Goal: Task Accomplishment & Management: Manage account settings

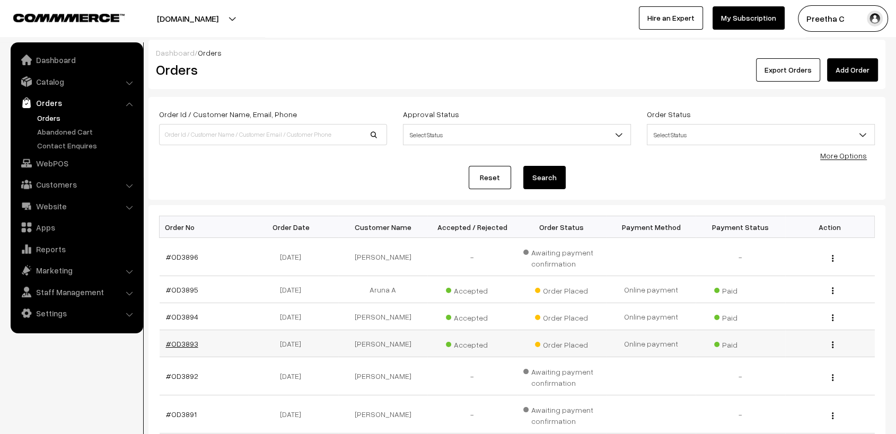
click at [193, 342] on link "#OD3893" at bounding box center [182, 343] width 32 height 9
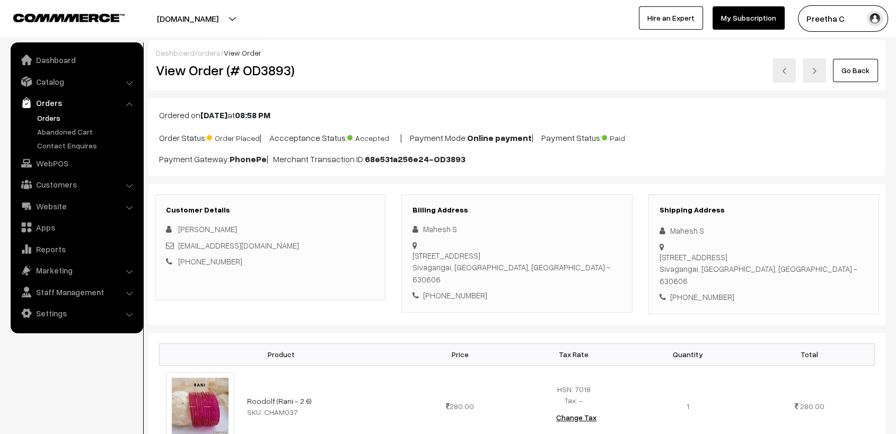
click at [792, 70] on link at bounding box center [783, 70] width 23 height 24
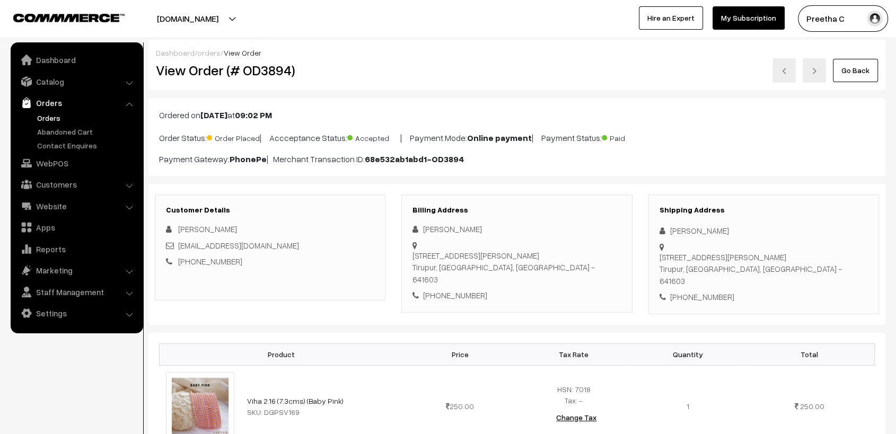
click at [793, 69] on link at bounding box center [783, 70] width 23 height 24
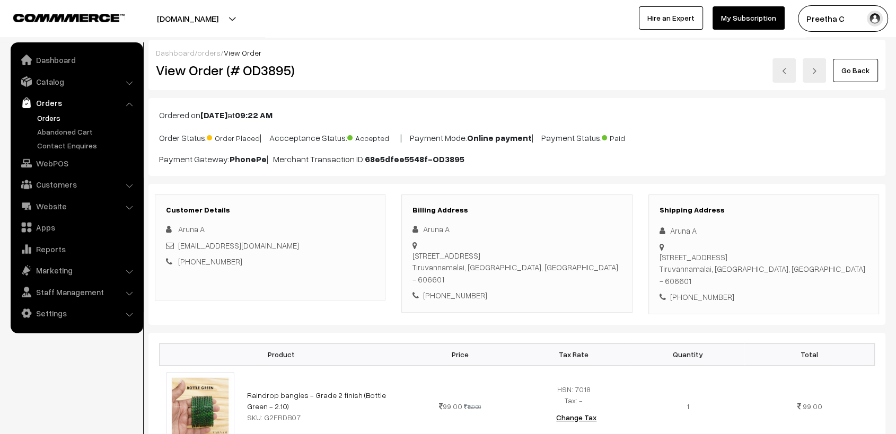
click at [789, 65] on link at bounding box center [783, 70] width 23 height 24
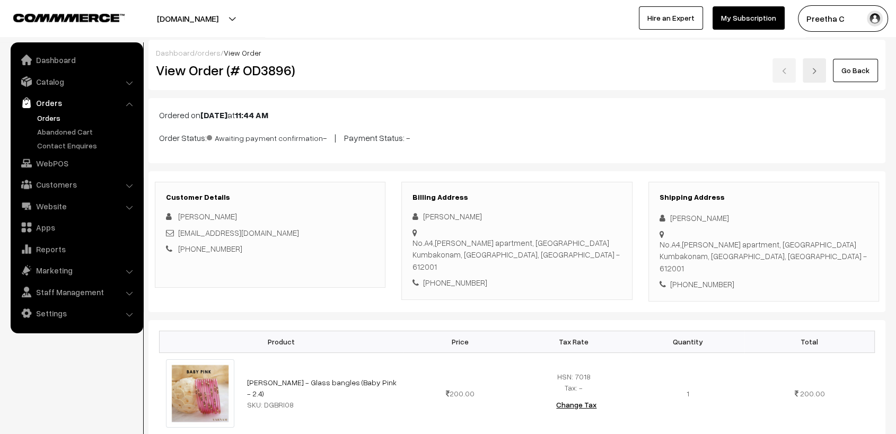
click at [783, 65] on div "Go Back" at bounding box center [640, 70] width 476 height 24
click at [843, 74] on link "Go Back" at bounding box center [855, 70] width 45 height 23
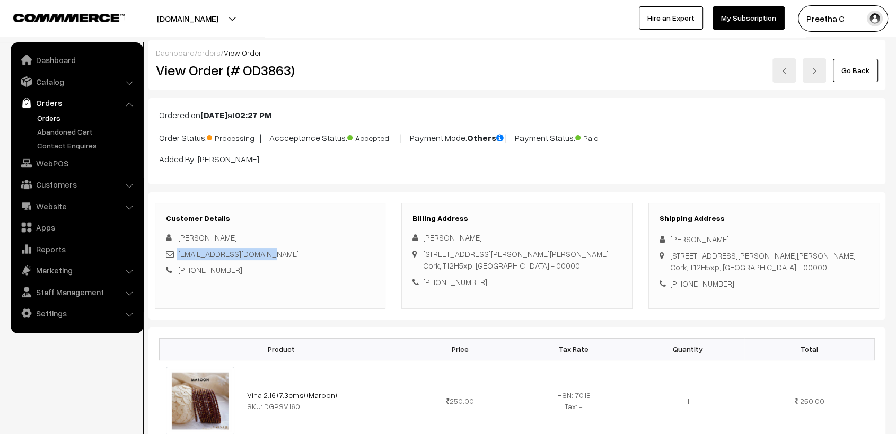
drag, startPoint x: 275, startPoint y: 255, endPoint x: 177, endPoint y: 253, distance: 98.1
click at [177, 253] on div "sreenathsusmi@gmail.com" at bounding box center [270, 254] width 208 height 12
copy div "sreenathsusmi@gmail.com"
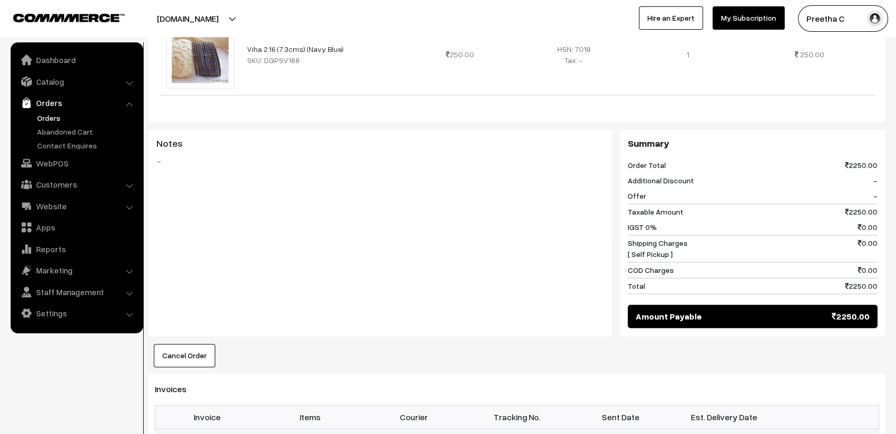
scroll to position [1295, 0]
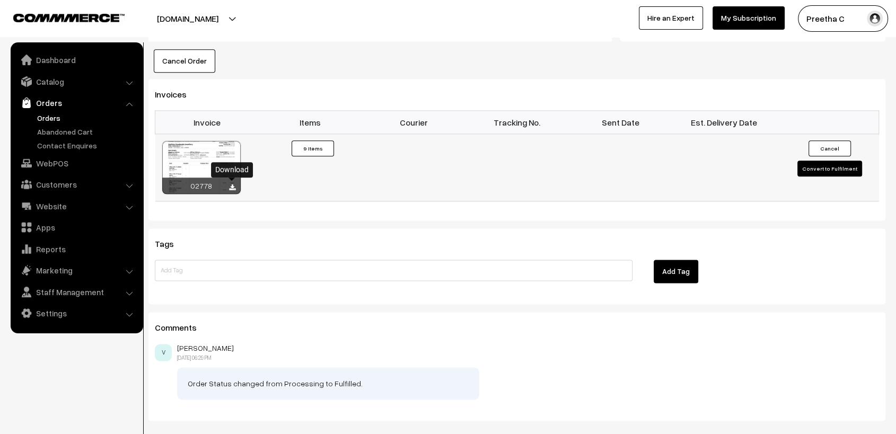
click at [233, 184] on icon at bounding box center [232, 187] width 6 height 7
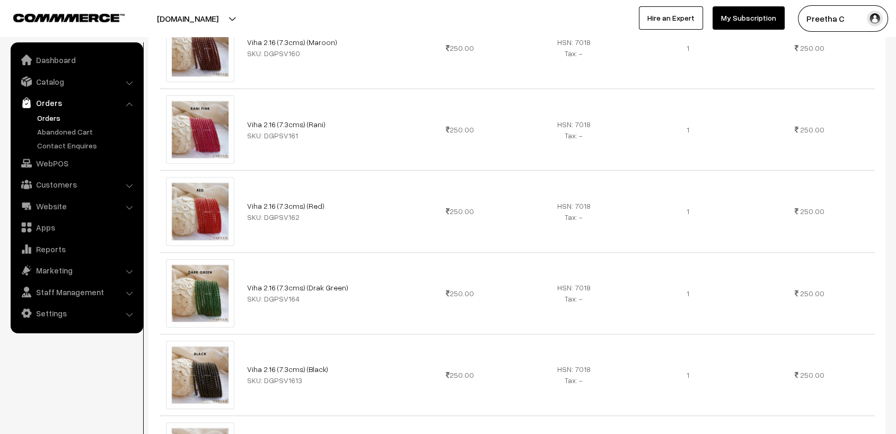
scroll to position [0, 0]
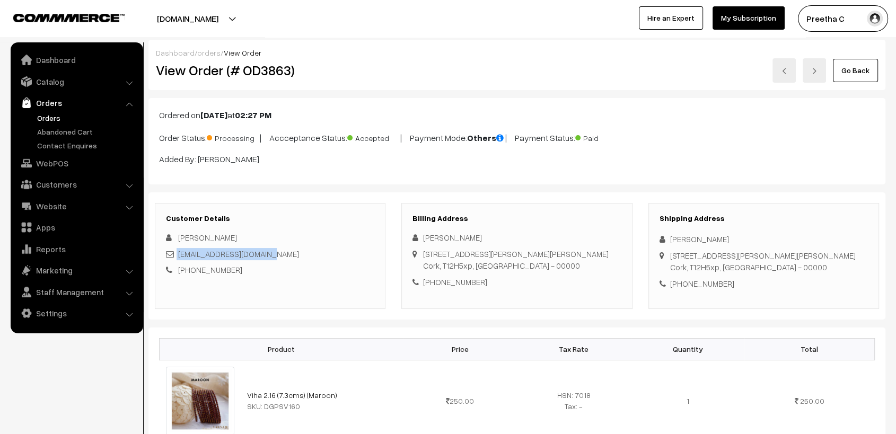
click at [866, 73] on link "Go Back" at bounding box center [855, 70] width 45 height 23
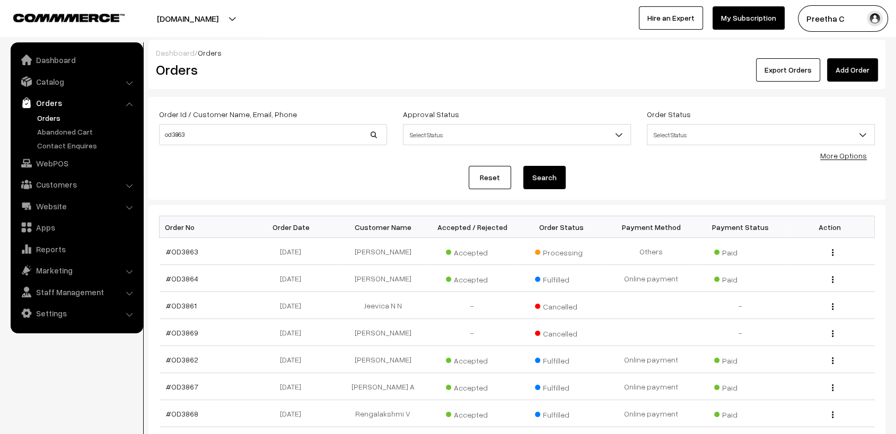
click at [484, 185] on link "Reset" at bounding box center [490, 177] width 42 height 23
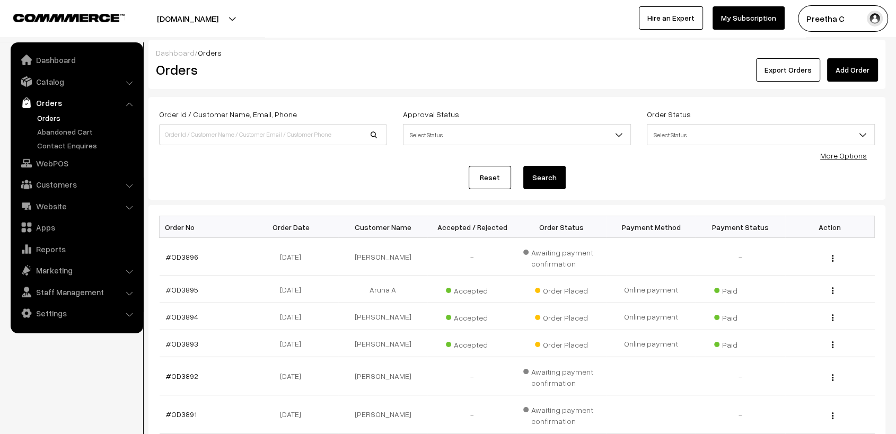
click at [846, 65] on link "Add Order" at bounding box center [852, 69] width 51 height 23
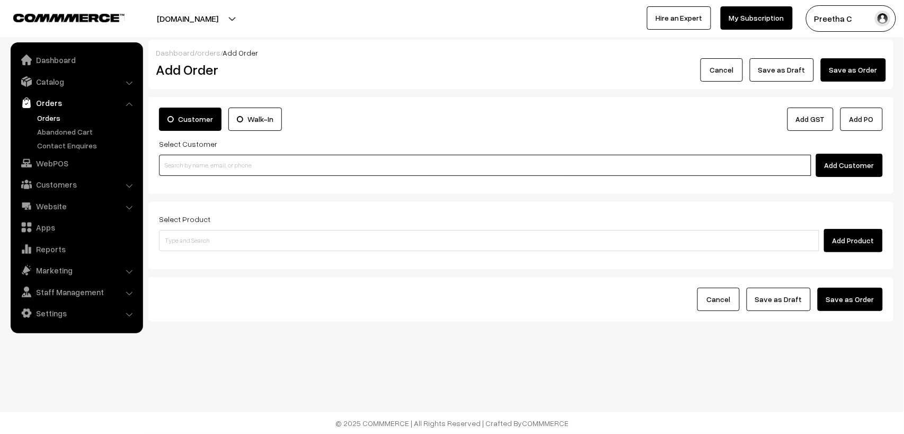
click at [270, 172] on input at bounding box center [485, 165] width 652 height 21
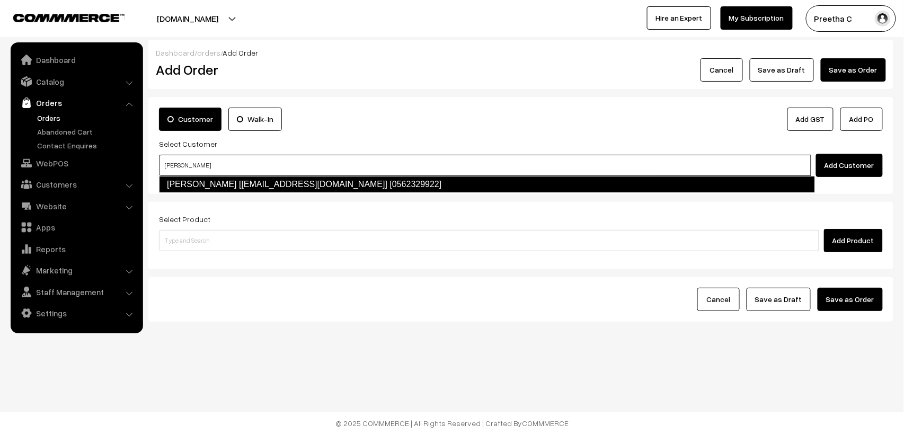
click at [276, 187] on link "Varsha Nair [varsh2014@hotmail.com] [0562329922]" at bounding box center [487, 184] width 656 height 17
type input "varsha nair"
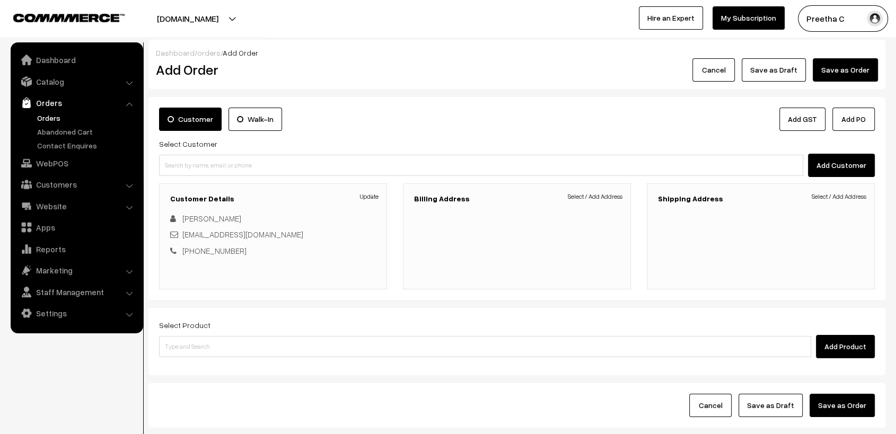
click at [610, 194] on link "Select / Add Address" at bounding box center [595, 197] width 55 height 10
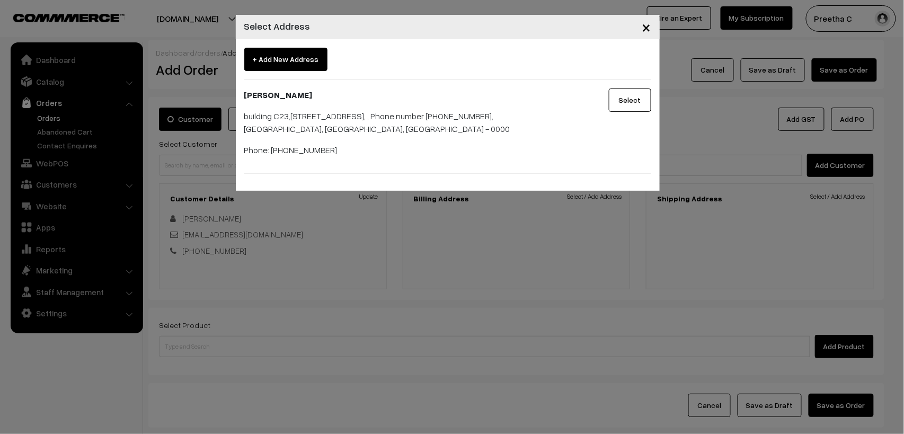
click at [628, 108] on button "Select" at bounding box center [630, 100] width 42 height 23
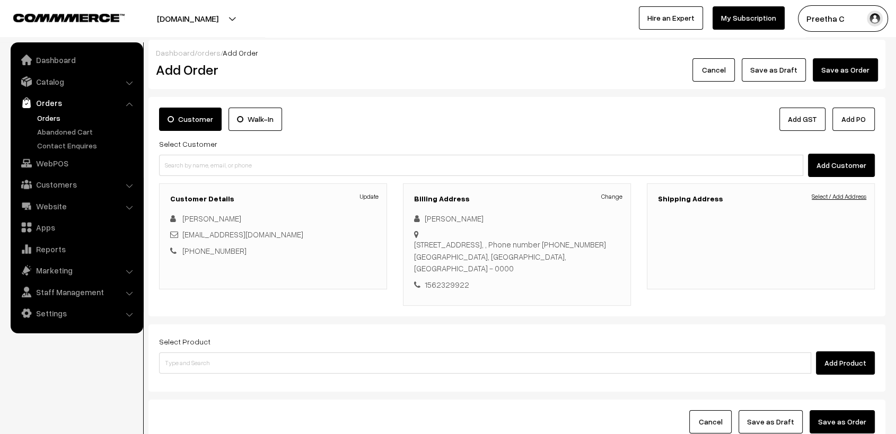
click at [820, 199] on link "Select / Add Address" at bounding box center [838, 197] width 55 height 10
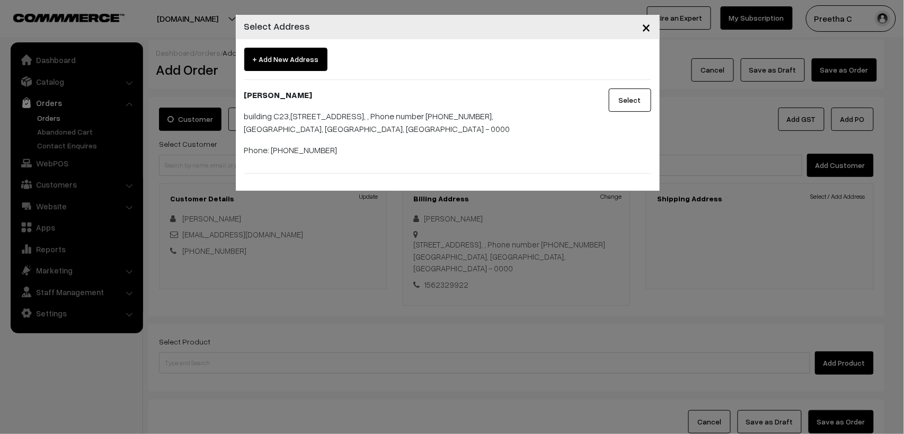
click at [623, 102] on button "Select" at bounding box center [630, 100] width 42 height 23
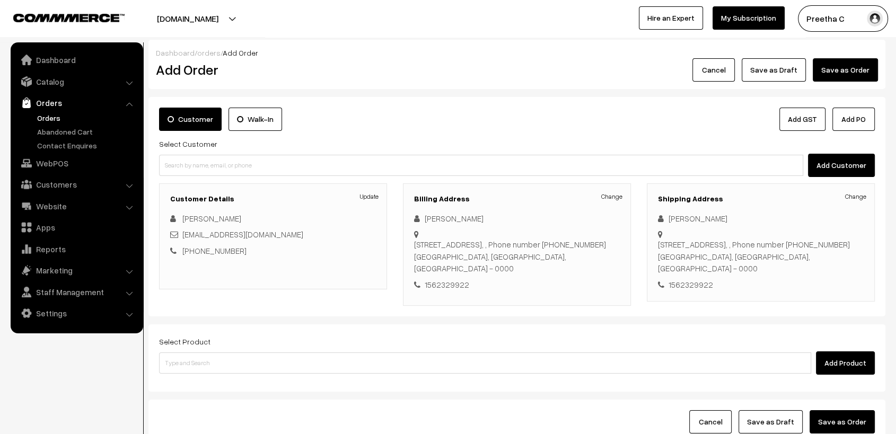
scroll to position [86, 0]
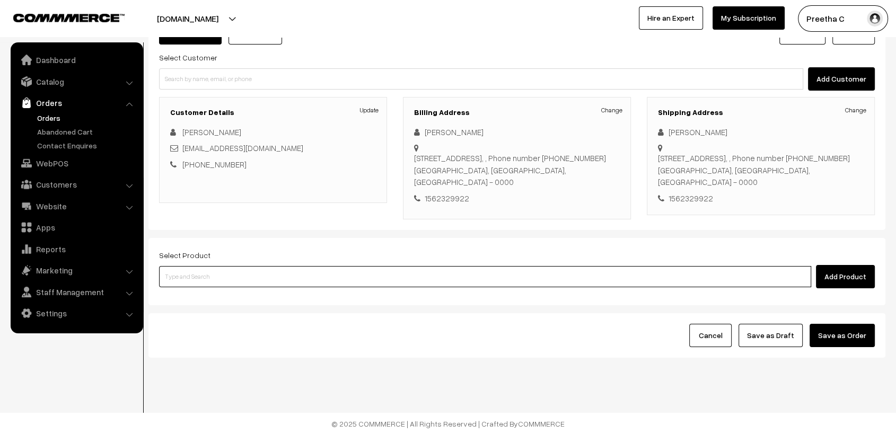
click at [462, 275] on input at bounding box center [485, 276] width 652 height 21
type input "large"
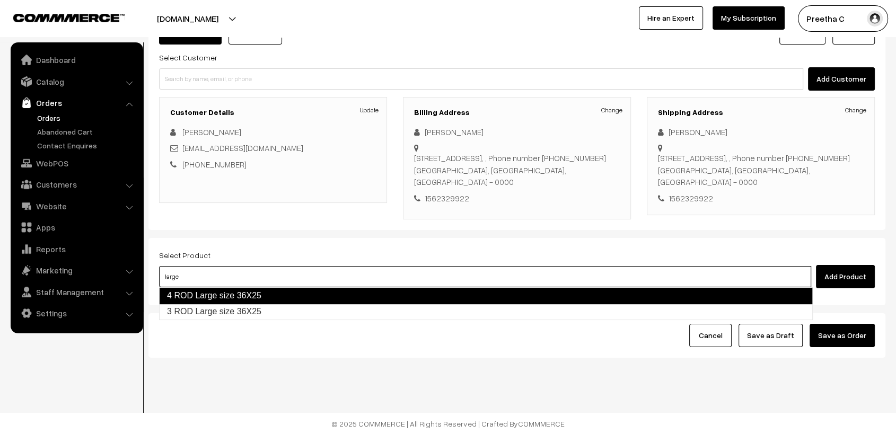
click at [377, 300] on link "4 ROD Large size 36X25" at bounding box center [485, 295] width 653 height 17
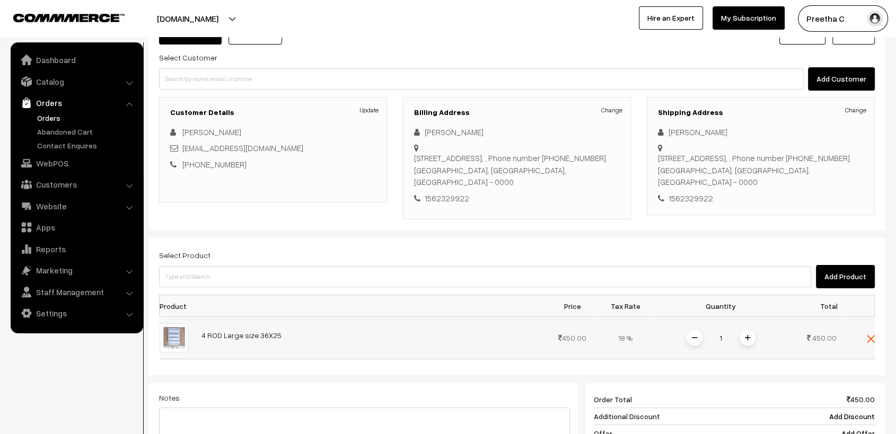
click at [747, 338] on img at bounding box center [747, 337] width 5 height 5
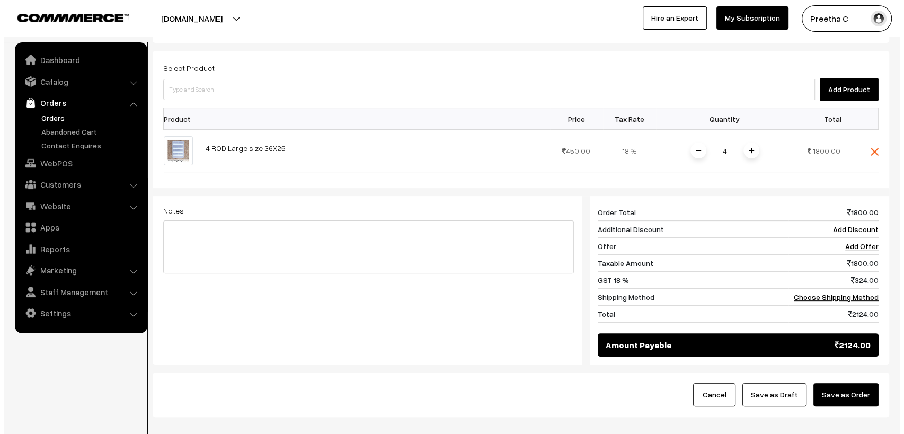
scroll to position [332, 0]
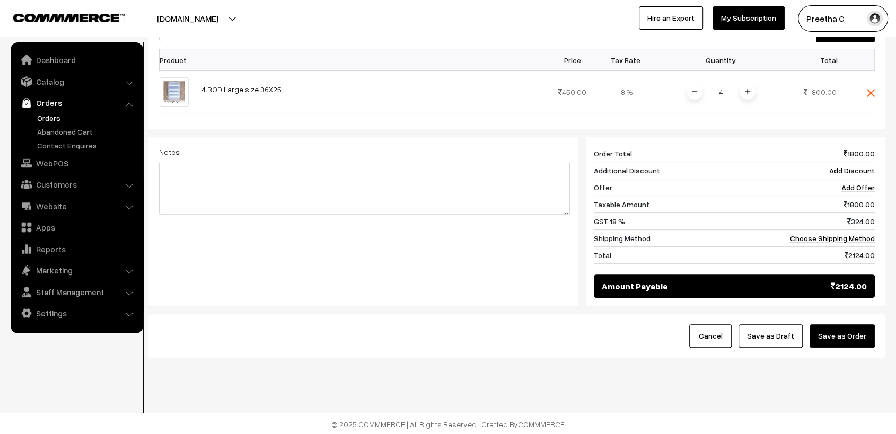
click at [836, 342] on button "Save as Order" at bounding box center [841, 335] width 65 height 23
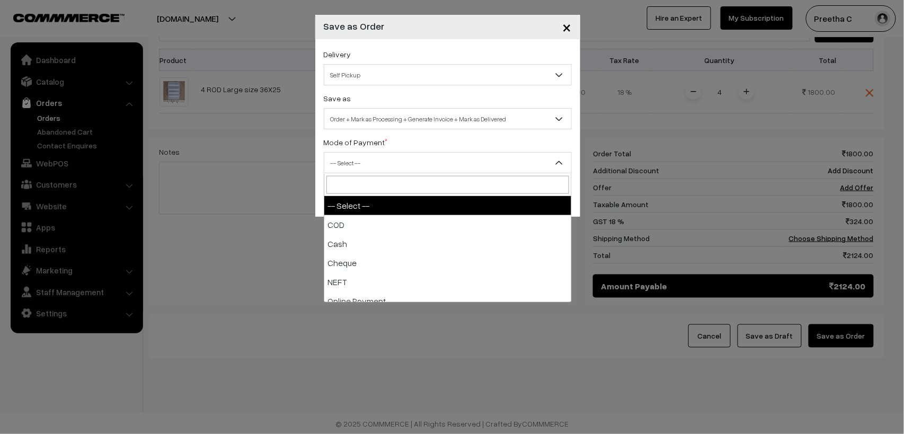
click at [470, 164] on span "-- Select --" at bounding box center [447, 163] width 247 height 19
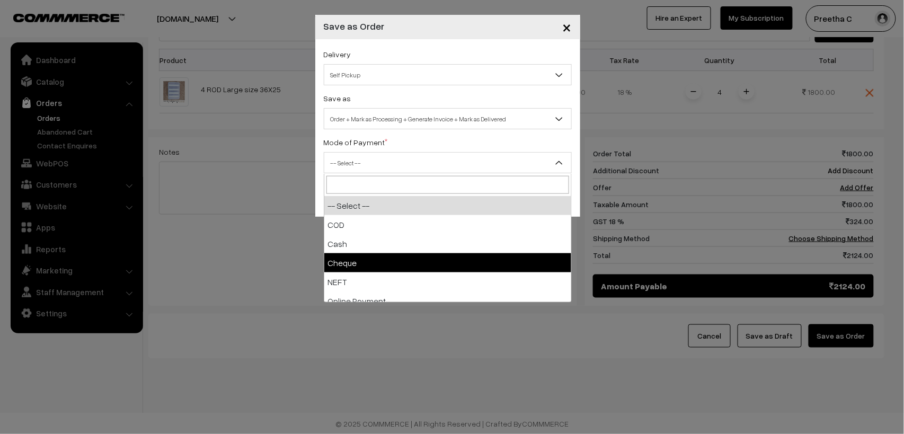
scroll to position [47, 0]
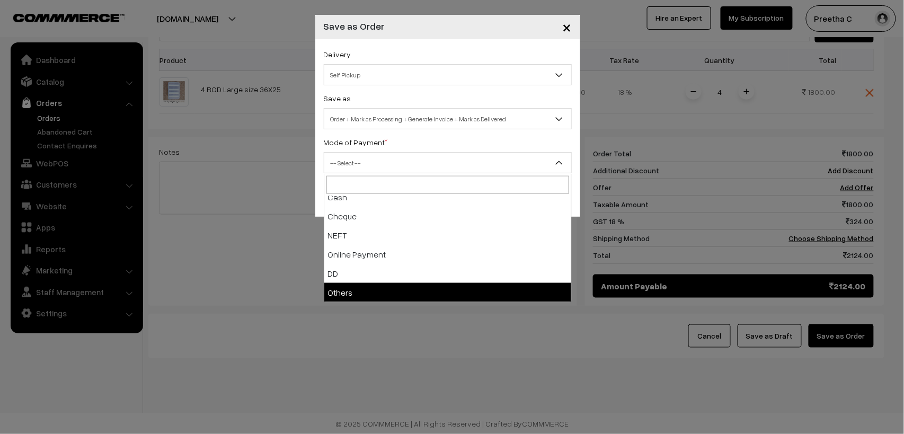
select select "7"
checkbox input "true"
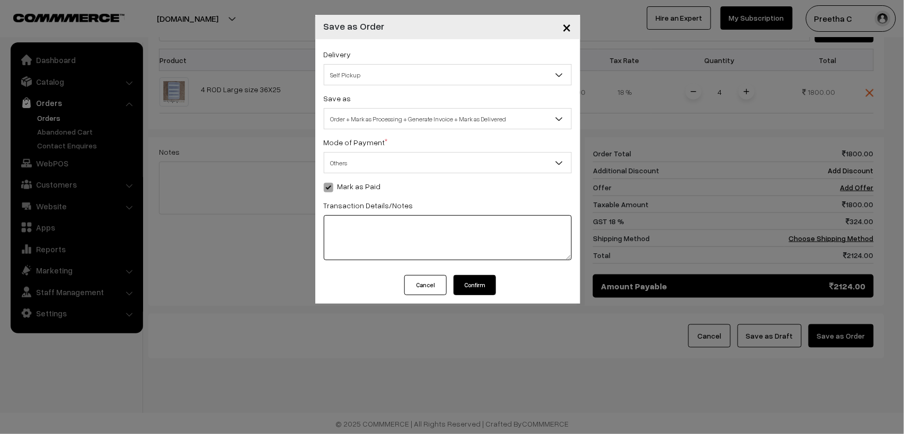
click at [459, 234] on textarea at bounding box center [448, 237] width 248 height 45
type textarea "n"
type textarea "missed last order"
click at [509, 121] on span "Order + Mark as Processing + Generate Invoice + Mark as Delivered" at bounding box center [447, 119] width 247 height 19
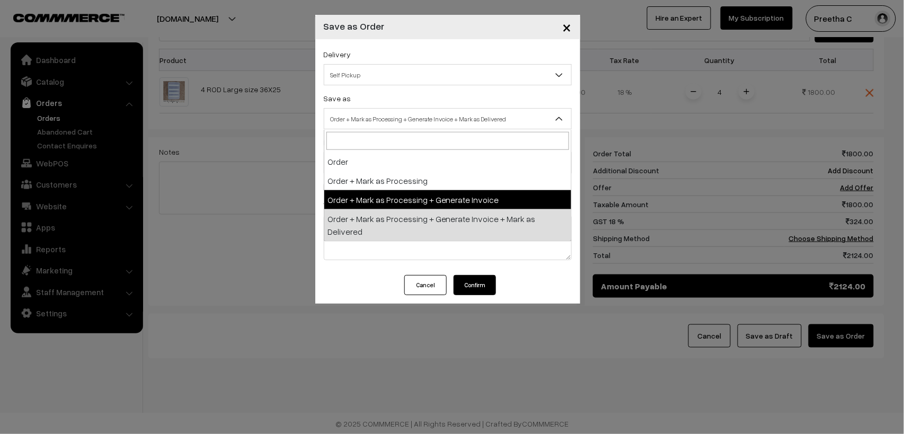
select select "3"
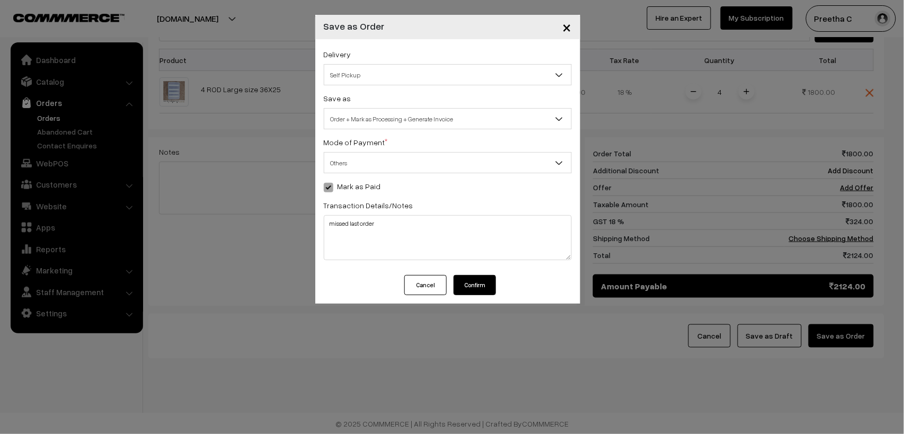
click at [485, 291] on button "Confirm" at bounding box center [475, 285] width 42 height 20
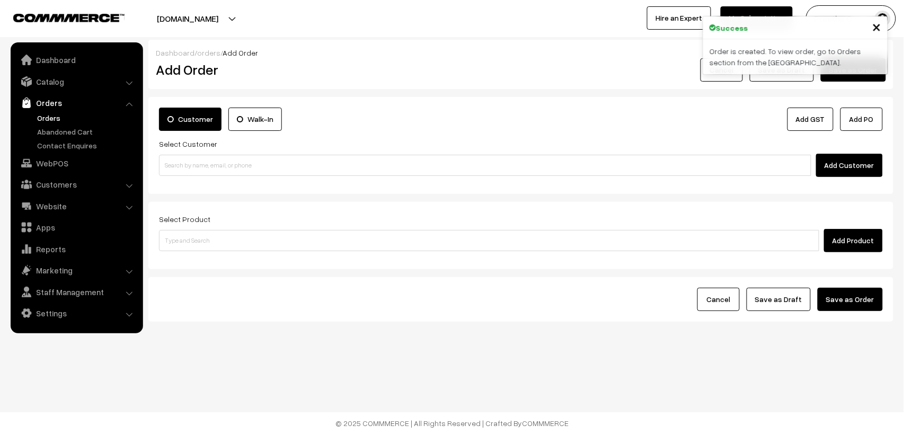
click at [879, 24] on span "×" at bounding box center [876, 26] width 9 height 20
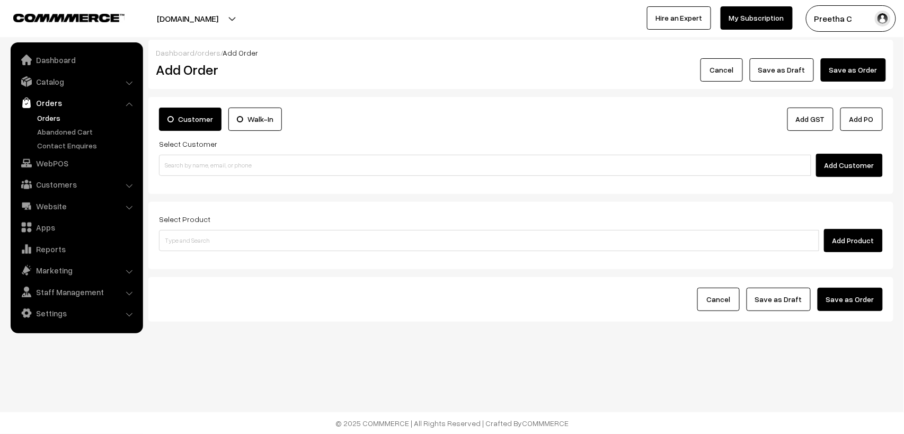
click at [729, 76] on button "Cancel" at bounding box center [722, 69] width 42 height 23
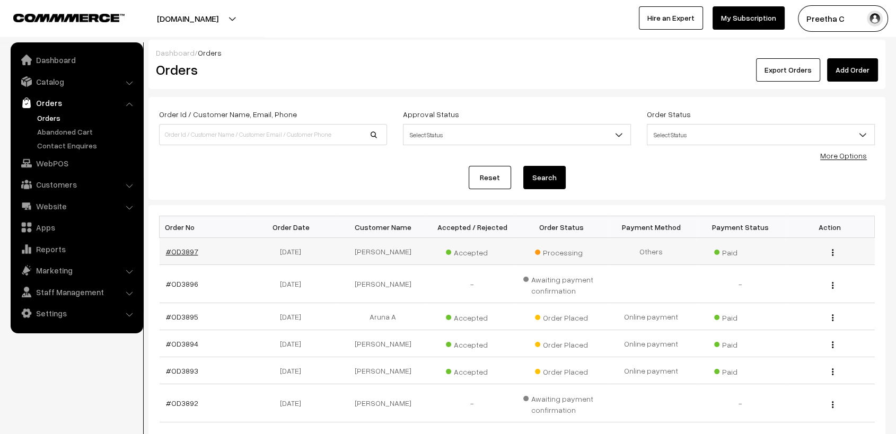
click at [192, 251] on link "#OD3897" at bounding box center [182, 251] width 32 height 9
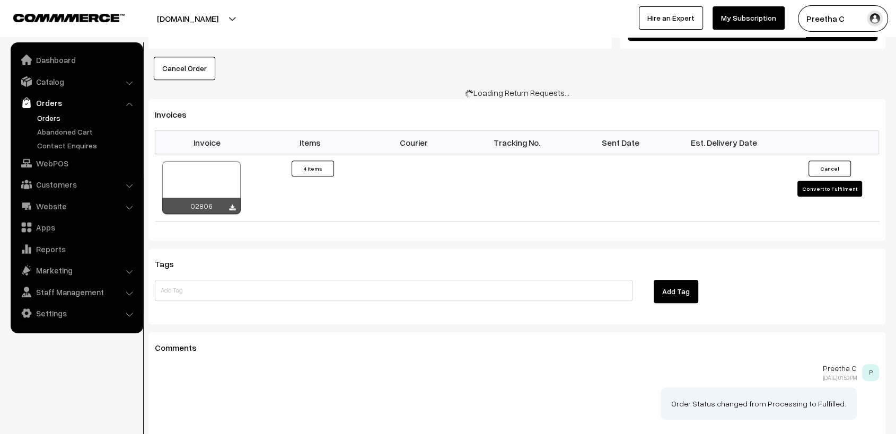
scroll to position [647, 0]
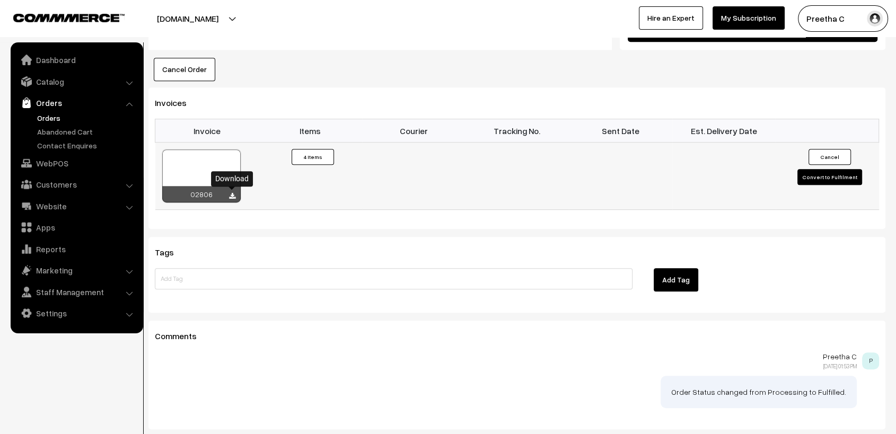
click at [230, 194] on icon at bounding box center [232, 196] width 6 height 7
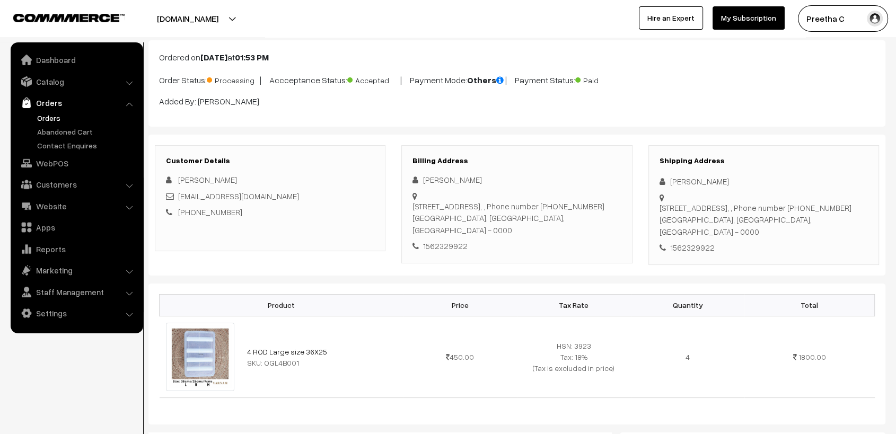
scroll to position [0, 0]
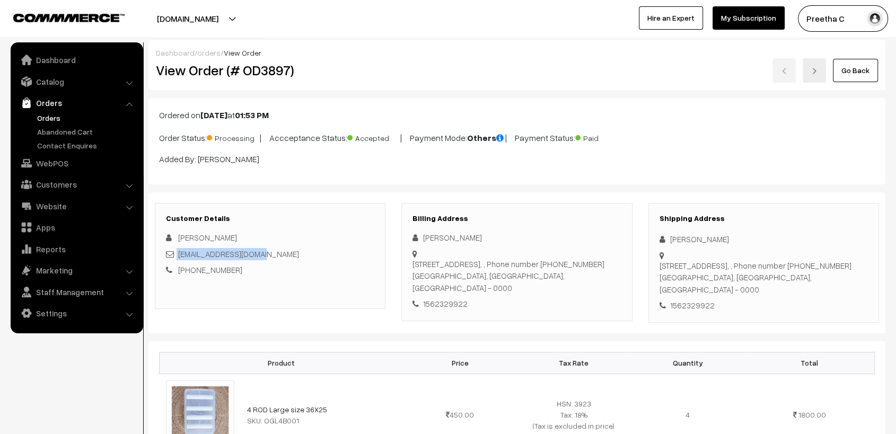
drag, startPoint x: 258, startPoint y: 254, endPoint x: 176, endPoint y: 257, distance: 81.6
click at [176, 257] on div "[EMAIL_ADDRESS][DOMAIN_NAME]" at bounding box center [270, 254] width 208 height 12
copy div "[EMAIL_ADDRESS][DOMAIN_NAME]"
click at [859, 76] on link "Go Back" at bounding box center [855, 70] width 45 height 23
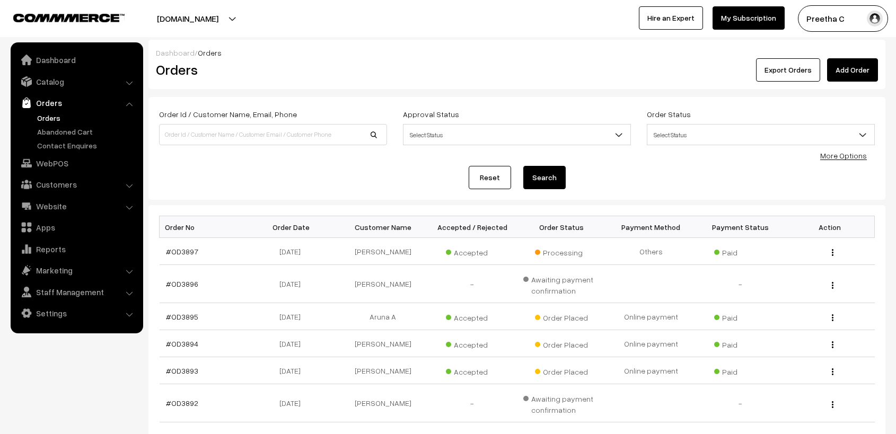
click at [269, 130] on input at bounding box center [273, 134] width 228 height 21
type input "[EMAIL_ADDRESS][DOMAIN_NAME]"
click at [523, 166] on button "Search" at bounding box center [544, 177] width 42 height 23
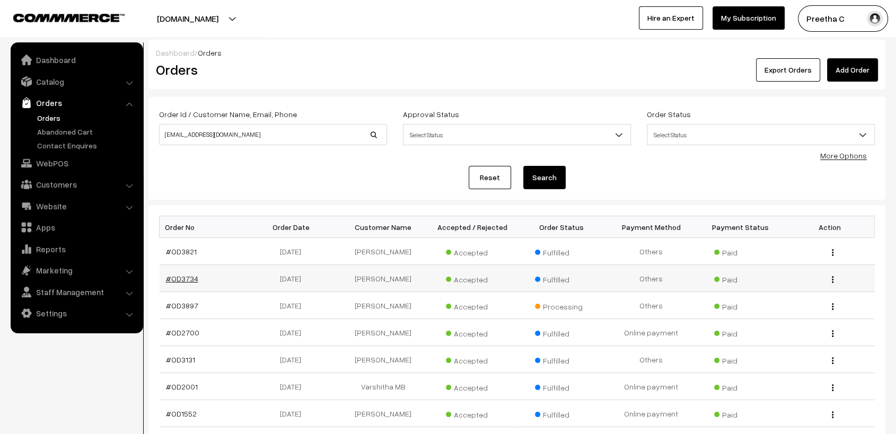
click at [175, 280] on link "#OD3734" at bounding box center [182, 278] width 32 height 9
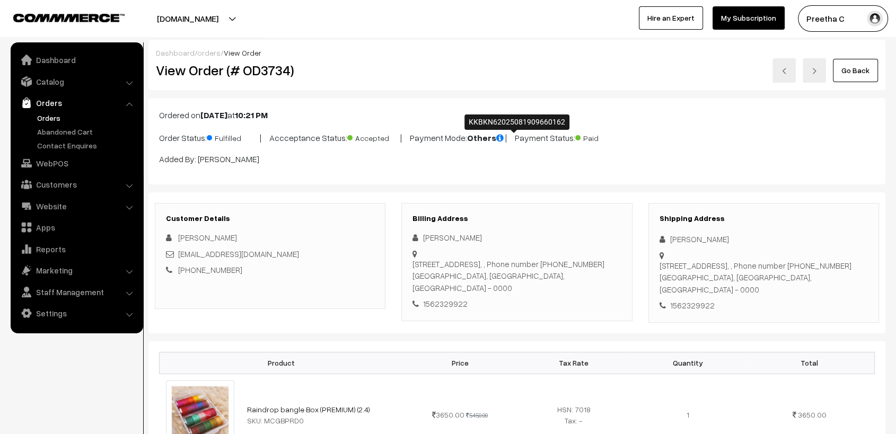
click at [504, 137] on icon at bounding box center [499, 138] width 7 height 8
click at [855, 72] on link "Go Back" at bounding box center [855, 70] width 45 height 23
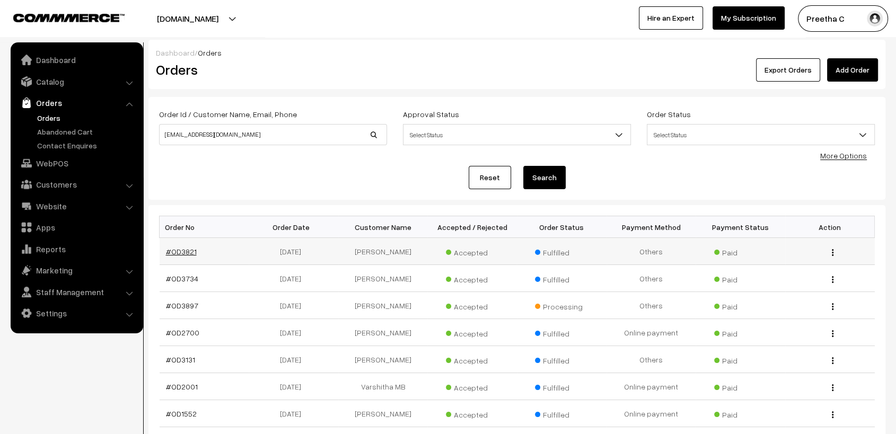
click at [178, 250] on link "#OD3821" at bounding box center [181, 251] width 31 height 9
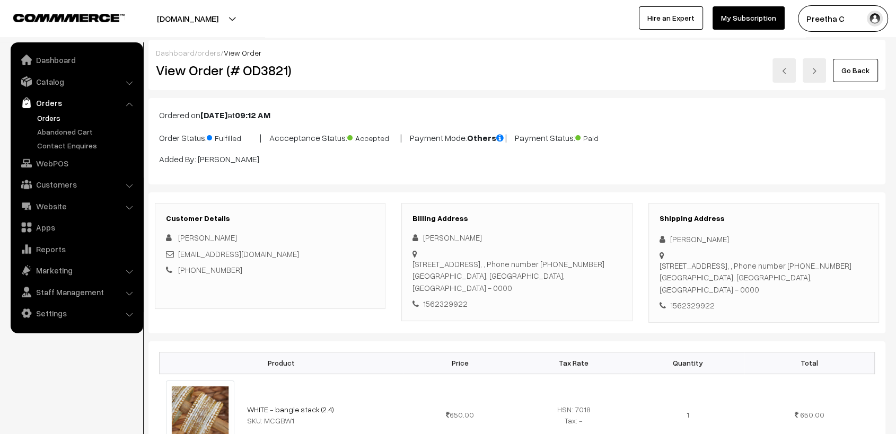
click at [862, 72] on link "Go Back" at bounding box center [855, 70] width 45 height 23
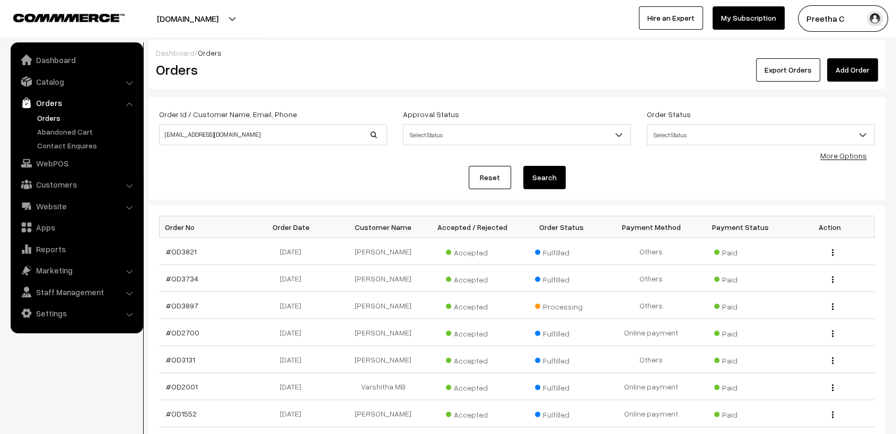
click at [492, 175] on link "Reset" at bounding box center [490, 177] width 42 height 23
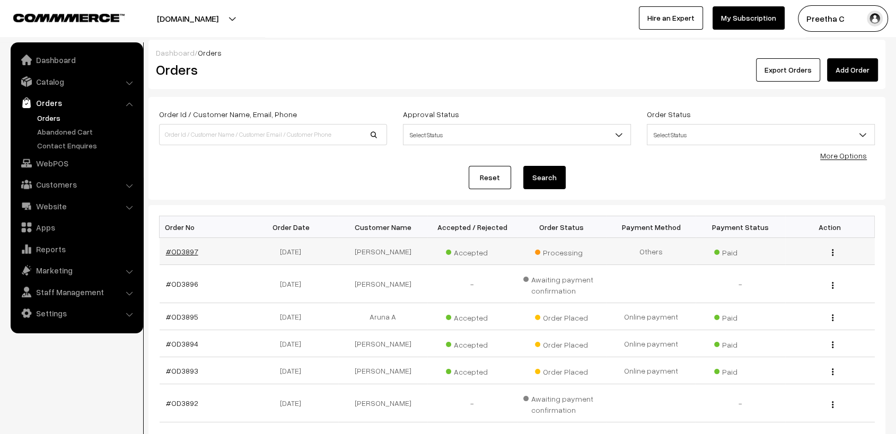
click at [175, 248] on link "#OD3897" at bounding box center [182, 251] width 32 height 9
